Goal: Find specific page/section: Find specific page/section

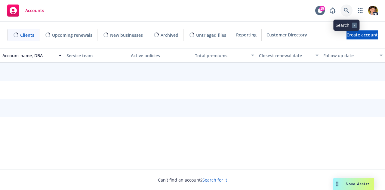
click at [346, 12] on icon at bounding box center [345, 10] width 5 height 5
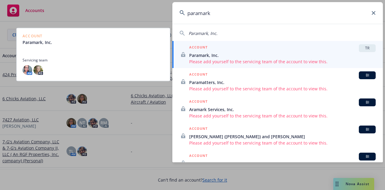
type input "paramark"
click at [250, 57] on span "Paramark, Inc." at bounding box center [282, 55] width 186 height 6
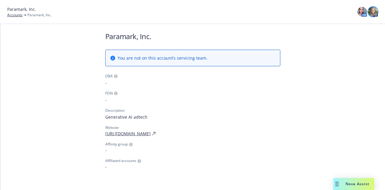
click at [374, 10] on img at bounding box center [373, 12] width 10 height 10
click at [328, 80] on div "Paramark, Inc. You are not on this account’s servicing team. DBA - FEIN - Descr…" at bounding box center [192, 100] width 384 height 153
